Goal: Task Accomplishment & Management: Use online tool/utility

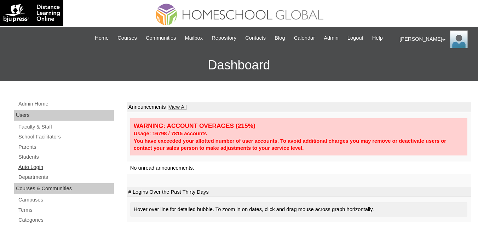
click at [40, 172] on link "Auto Login" at bounding box center [66, 167] width 96 height 9
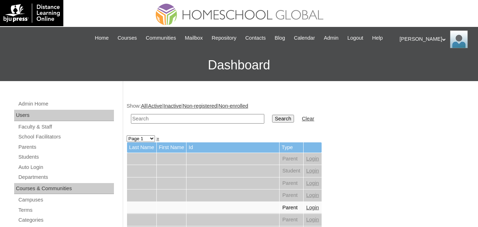
click at [159, 120] on td at bounding box center [197, 118] width 140 height 17
click at [164, 123] on input "text" at bounding box center [197, 119] width 133 height 10
paste input "[PERSON_NAME]"
type input "[PERSON_NAME]"
click at [272, 115] on input "Search" at bounding box center [283, 119] width 22 height 8
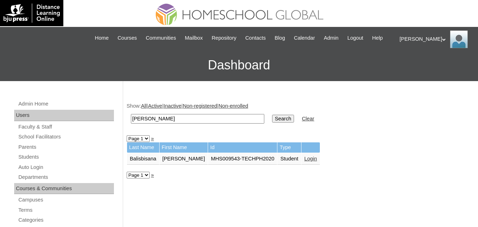
click at [308, 161] on link "Login" at bounding box center [310, 159] width 13 height 6
